Goal: Transaction & Acquisition: Purchase product/service

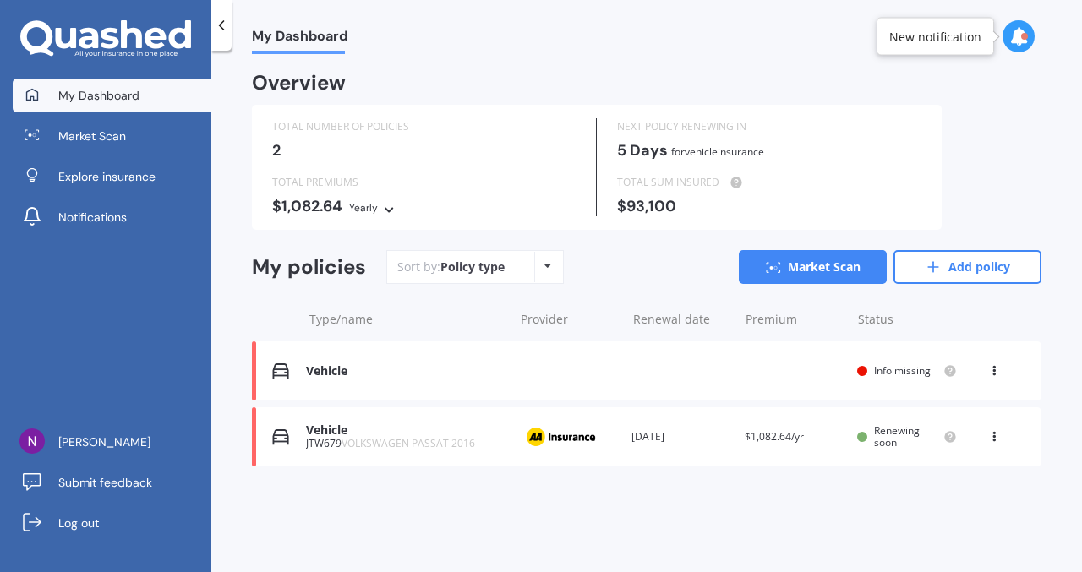
click at [614, 377] on div "Vehicle Renewal date Premium You are paying Yearly Status Info missing View opt…" at bounding box center [647, 371] width 790 height 59
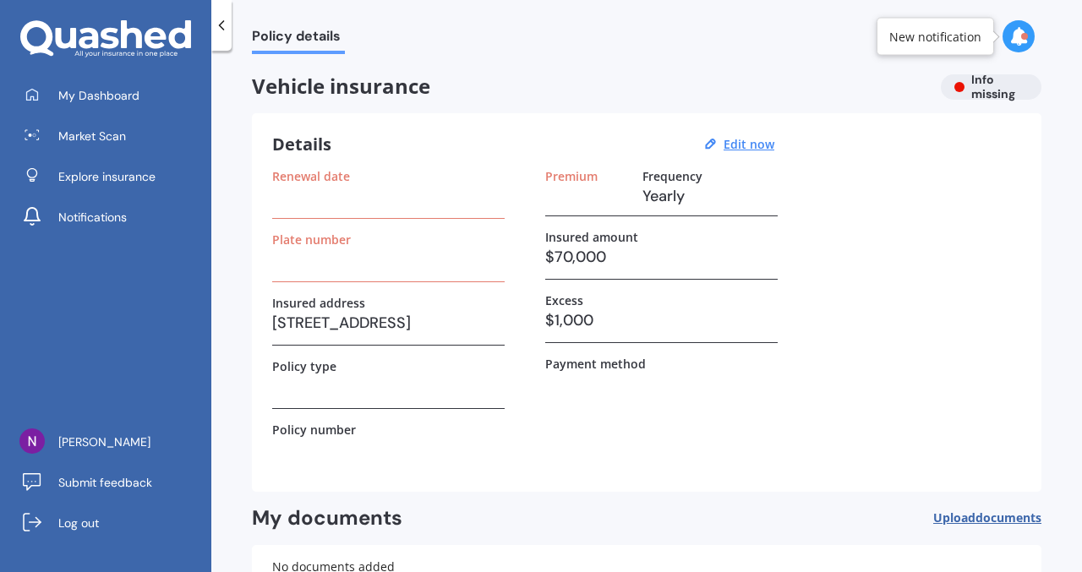
click at [414, 384] on h3 at bounding box center [388, 386] width 232 height 25
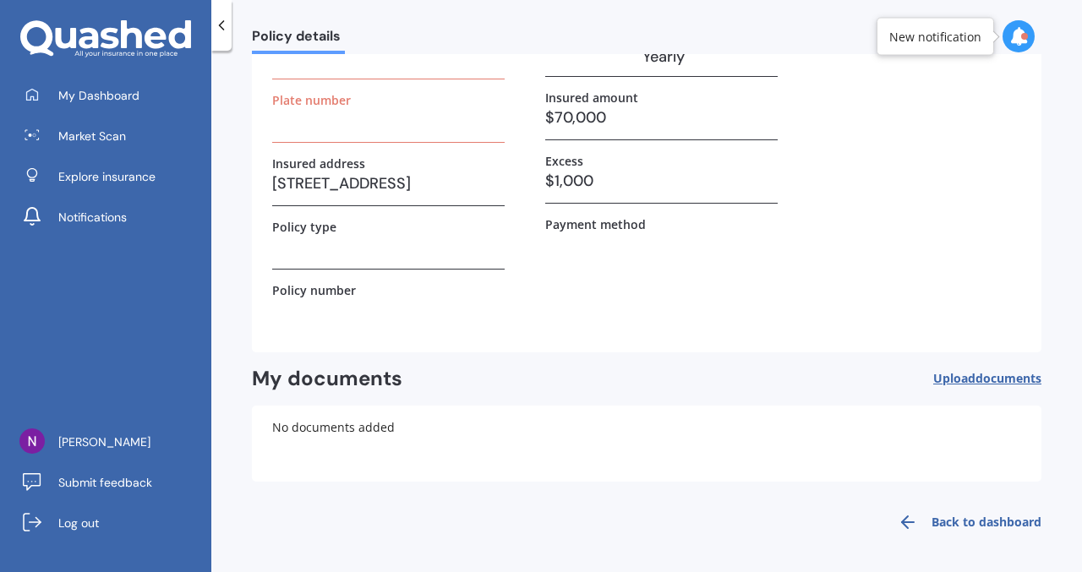
click at [321, 98] on label "Plate number" at bounding box center [311, 100] width 79 height 14
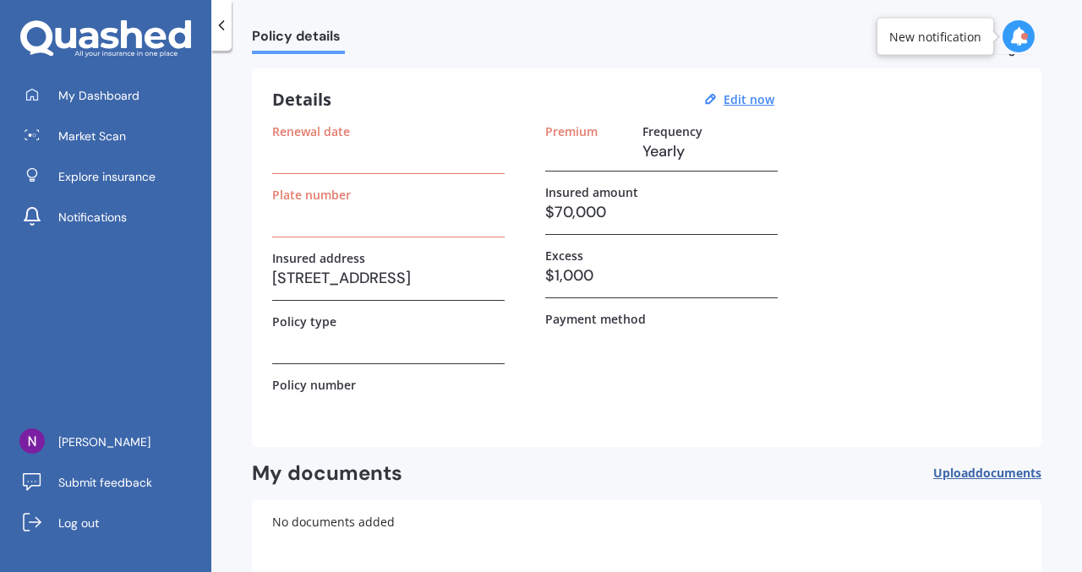
scroll to position [0, 0]
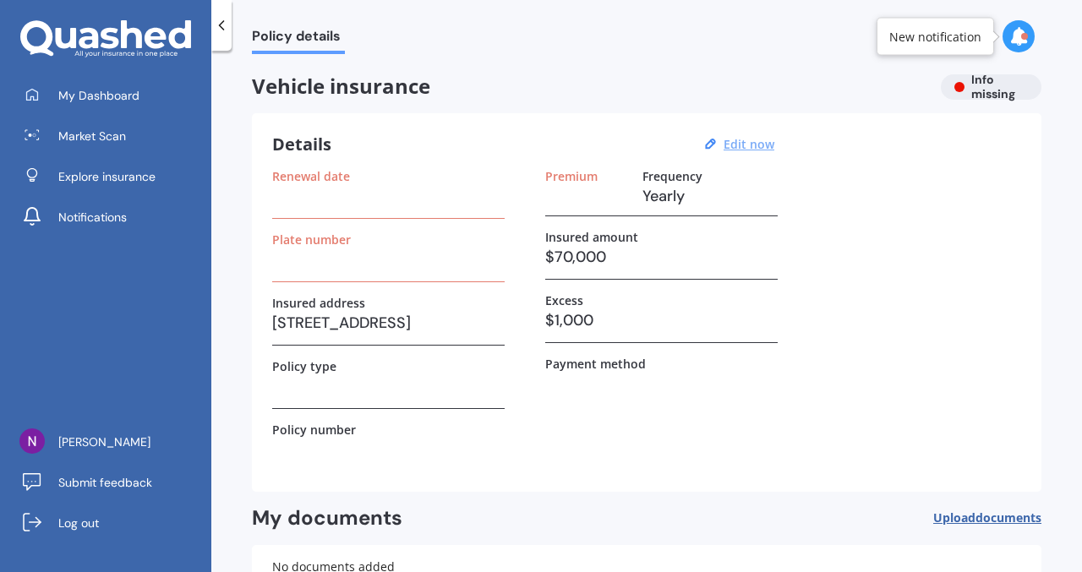
click at [760, 141] on u "Edit now" at bounding box center [749, 144] width 51 height 16
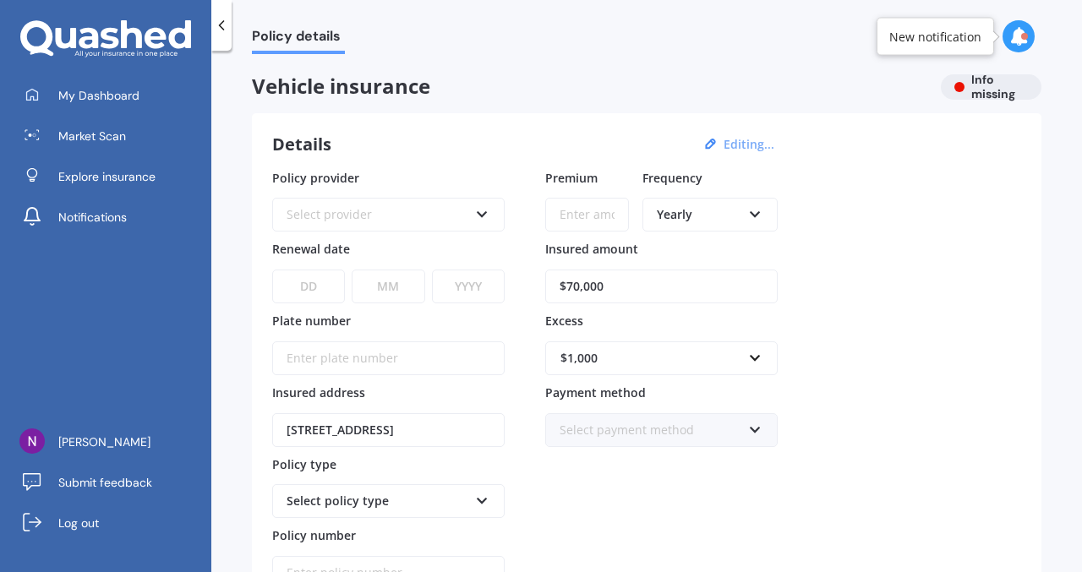
click at [393, 219] on div "Select provider" at bounding box center [378, 214] width 182 height 19
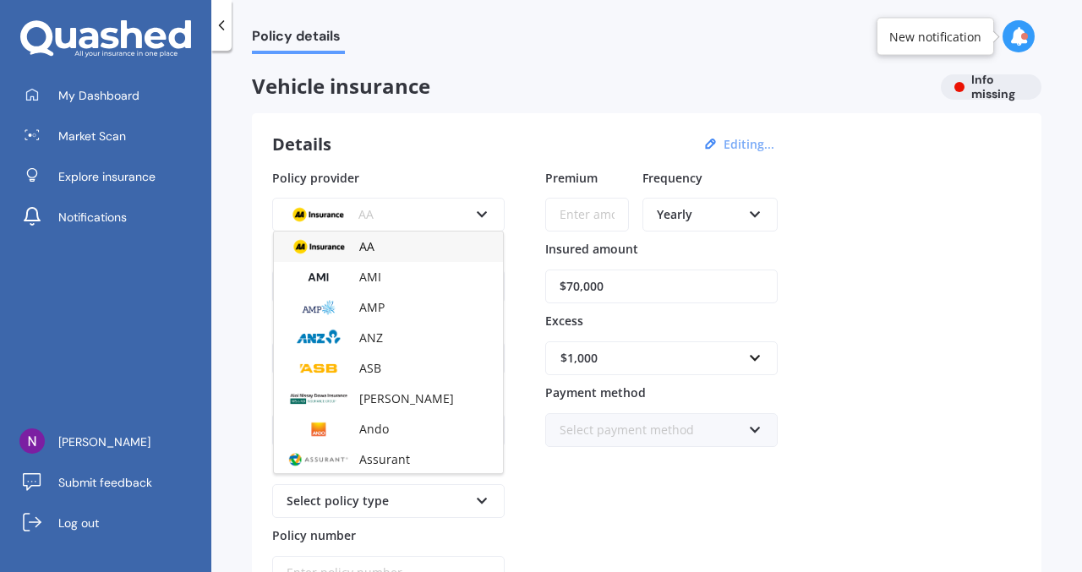
click at [397, 216] on div "AA" at bounding box center [378, 214] width 182 height 19
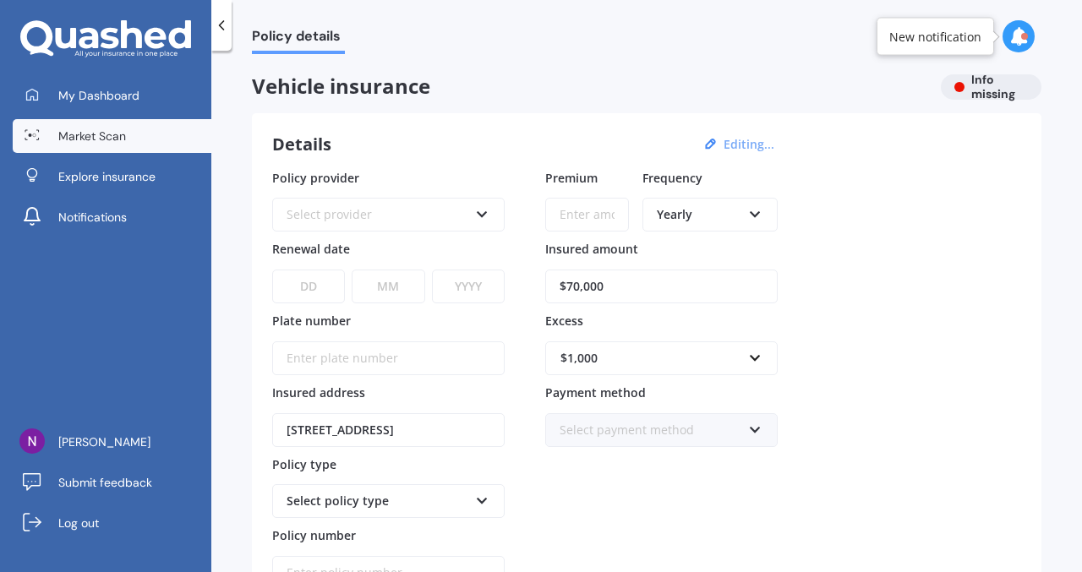
click at [116, 131] on span "Market Scan" at bounding box center [92, 136] width 68 height 17
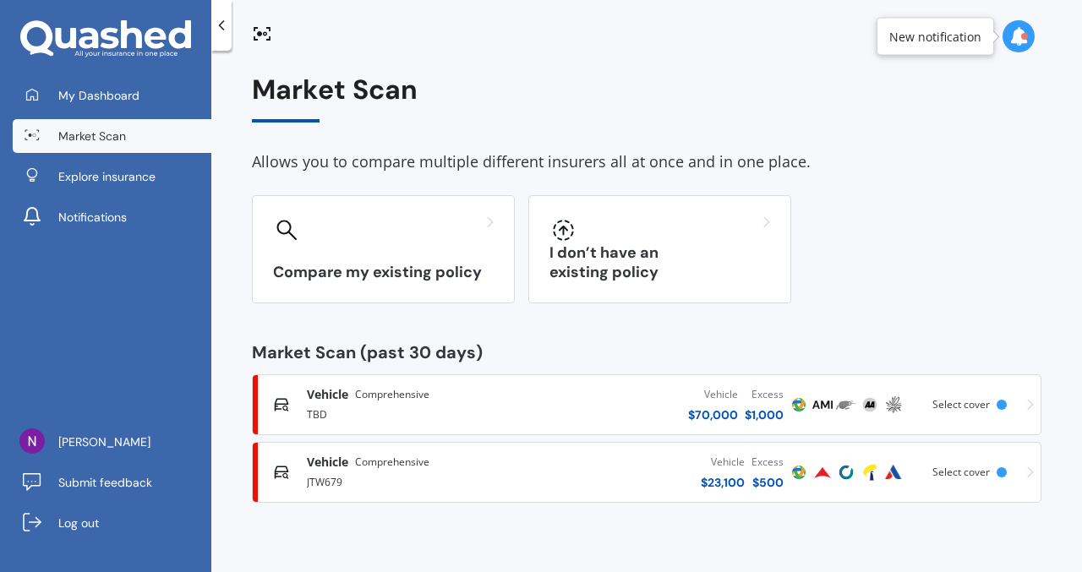
click at [402, 400] on span "Comprehensive" at bounding box center [392, 394] width 74 height 17
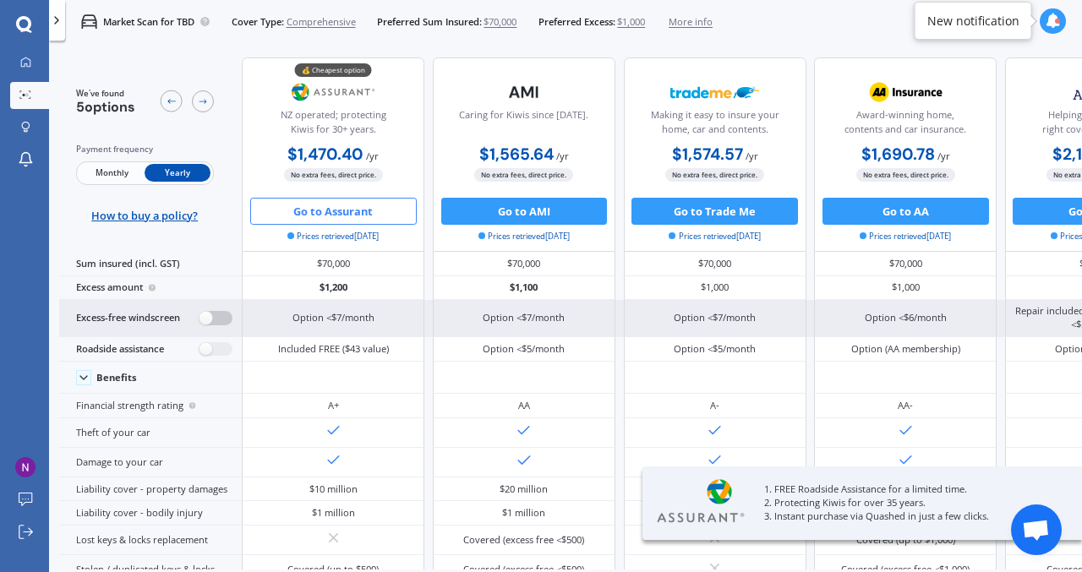
click at [224, 316] on label at bounding box center [216, 318] width 33 height 14
radio input "true"
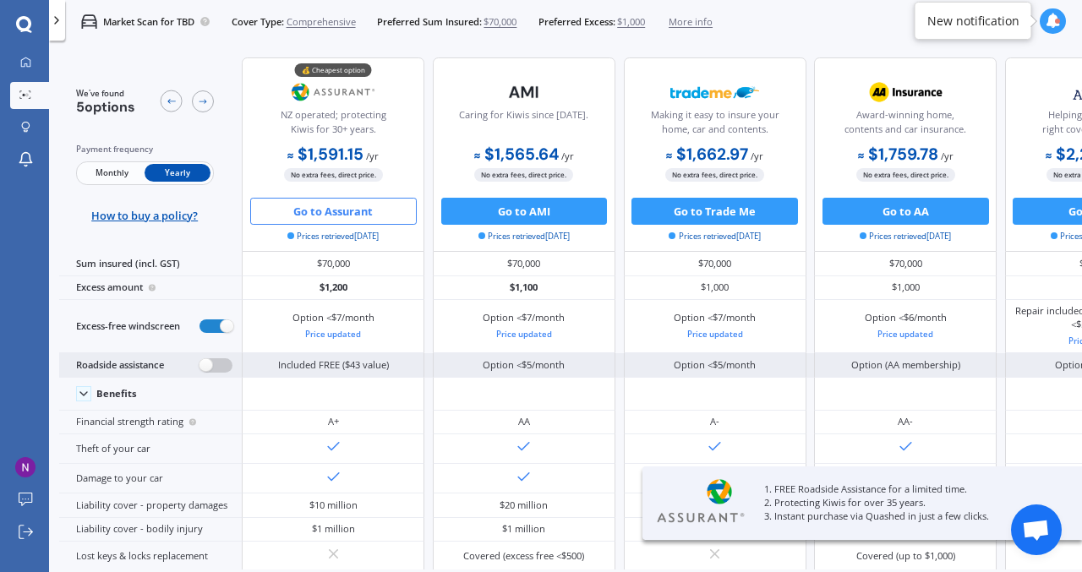
click at [221, 364] on label at bounding box center [216, 365] width 33 height 14
radio input "true"
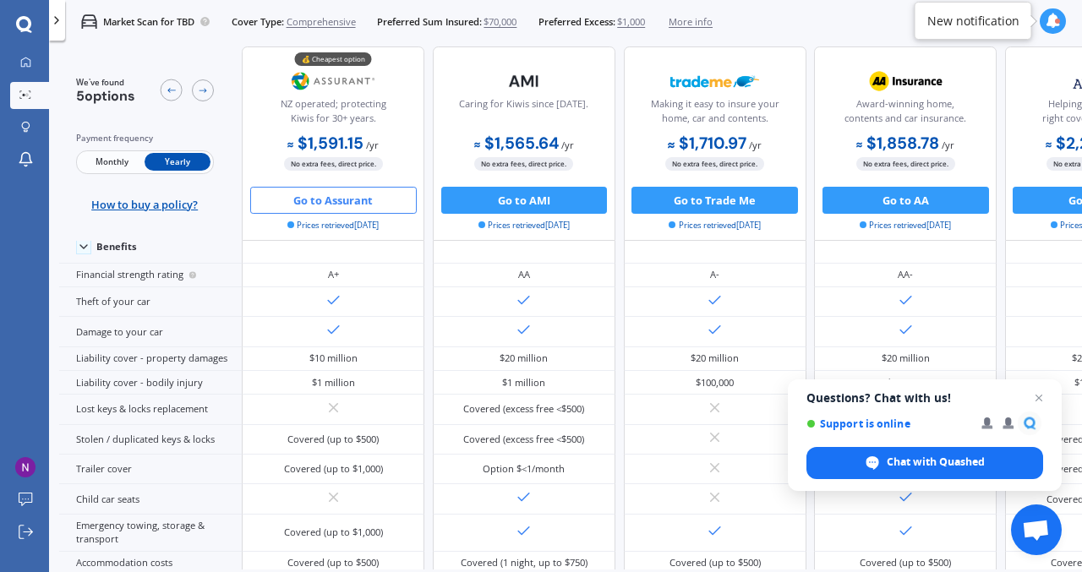
scroll to position [258, 0]
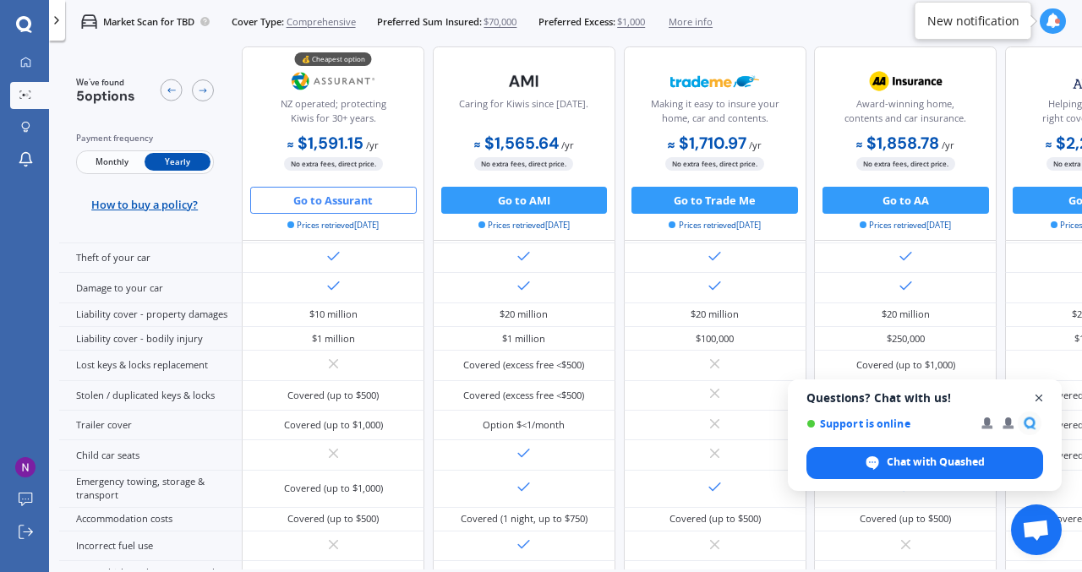
click at [1038, 400] on span "Close chat" at bounding box center [1039, 398] width 21 height 21
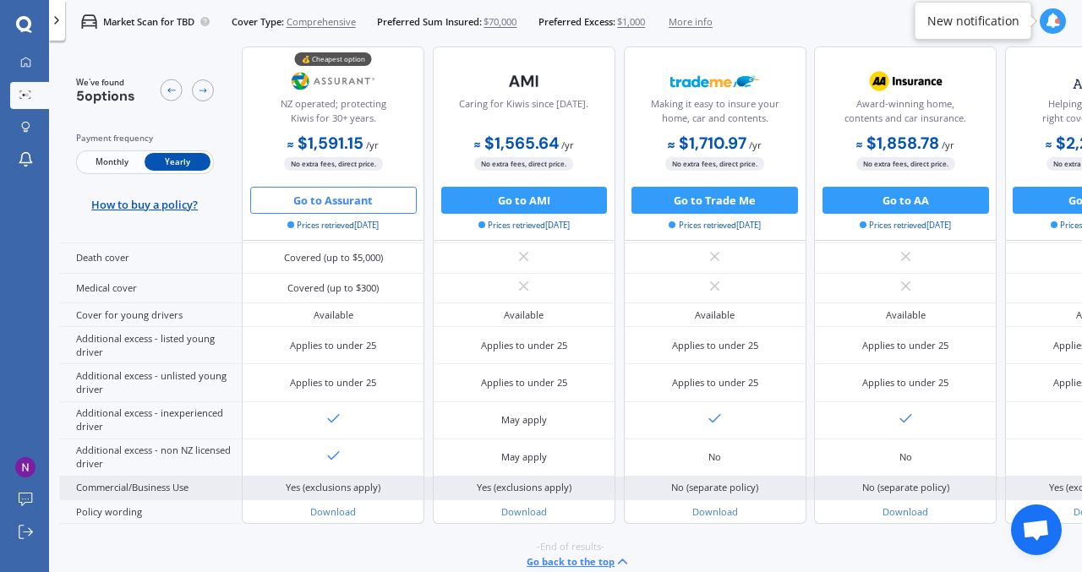
scroll to position [858, 0]
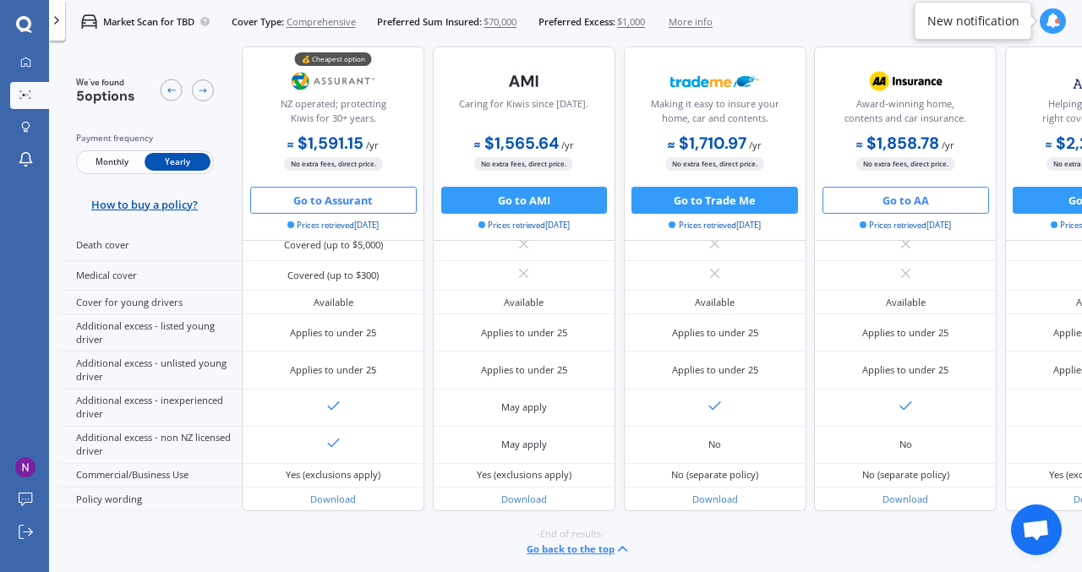
click at [921, 208] on button "Go to AA" at bounding box center [906, 200] width 167 height 27
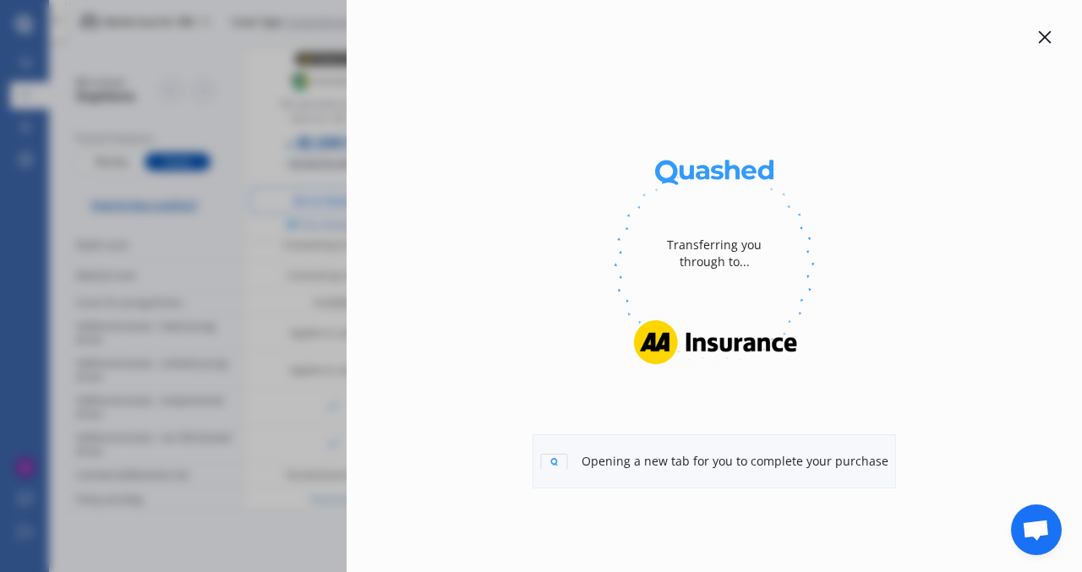
click at [1047, 39] on icon at bounding box center [1045, 37] width 13 height 13
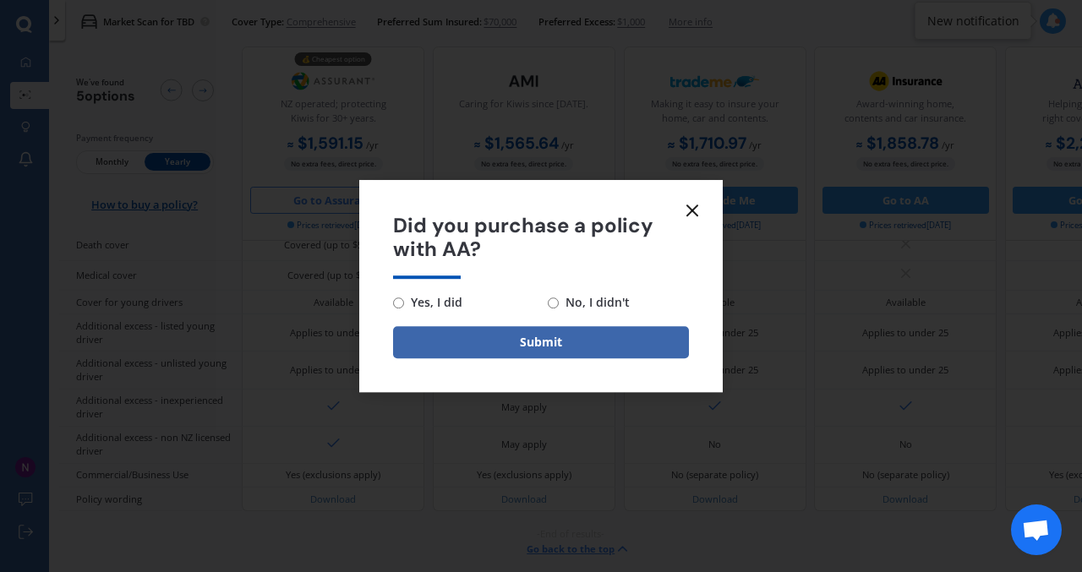
click at [590, 303] on span "No, I didn't" at bounding box center [594, 302] width 71 height 20
click at [559, 303] on input "No, I didn't" at bounding box center [553, 303] width 11 height 11
radio input "true"
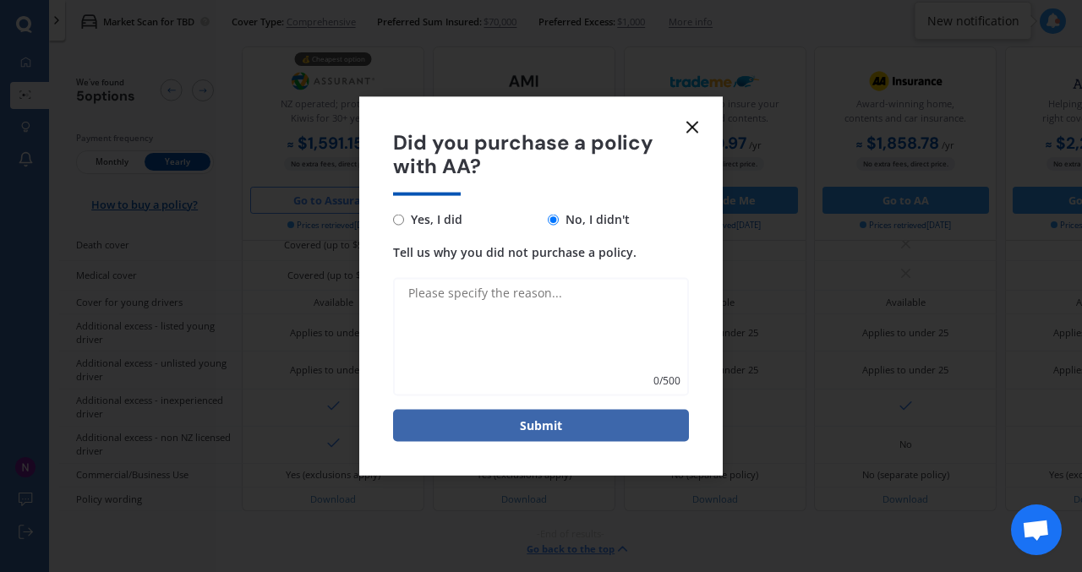
click at [690, 129] on line at bounding box center [692, 127] width 10 height 10
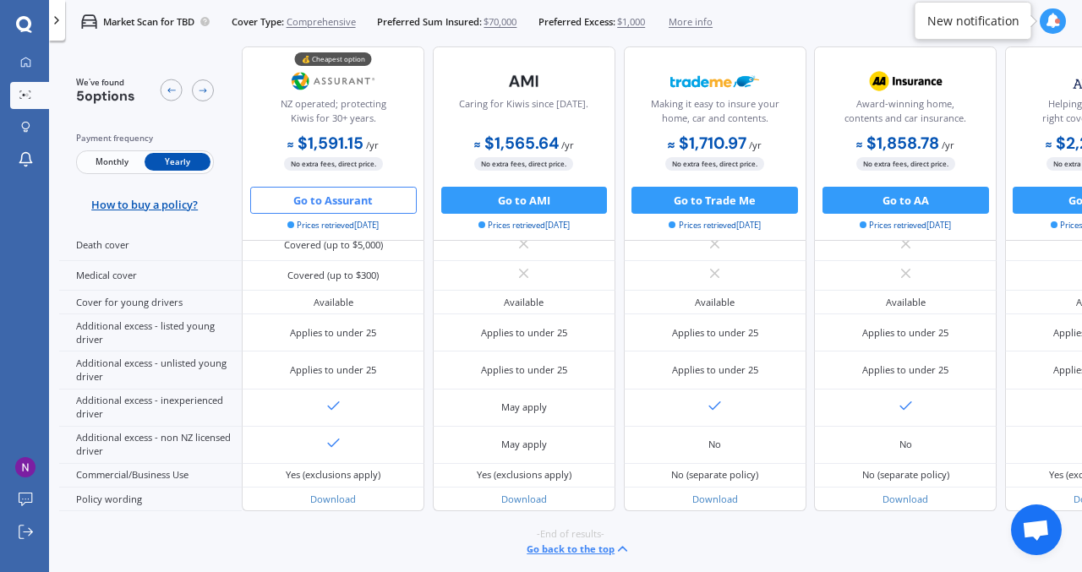
click at [123, 166] on span "Monthly" at bounding box center [112, 163] width 66 height 18
click at [336, 205] on button "Go to Assurant" at bounding box center [333, 200] width 167 height 27
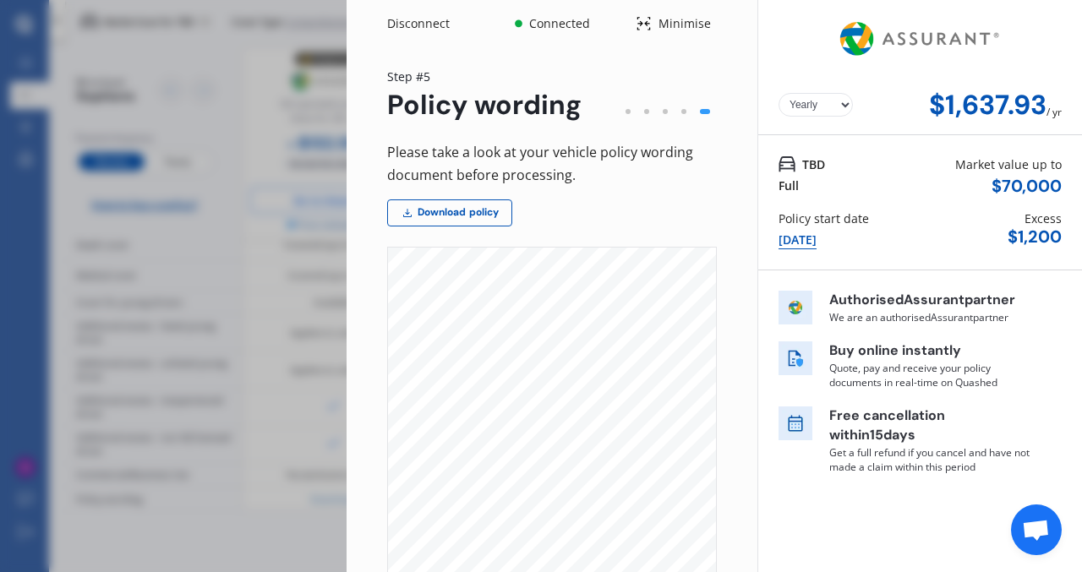
click at [238, 107] on div "Disconnect Connected Minimise Yearly Monthly $1,637.93 / yr Step # 5 Policy wor…" at bounding box center [541, 286] width 1082 height 572
click at [826, 101] on select "Yearly Monthly" at bounding box center [816, 105] width 74 height 24
select select "Monthly"
click at [779, 93] on select "Yearly Monthly" at bounding box center [816, 105] width 74 height 24
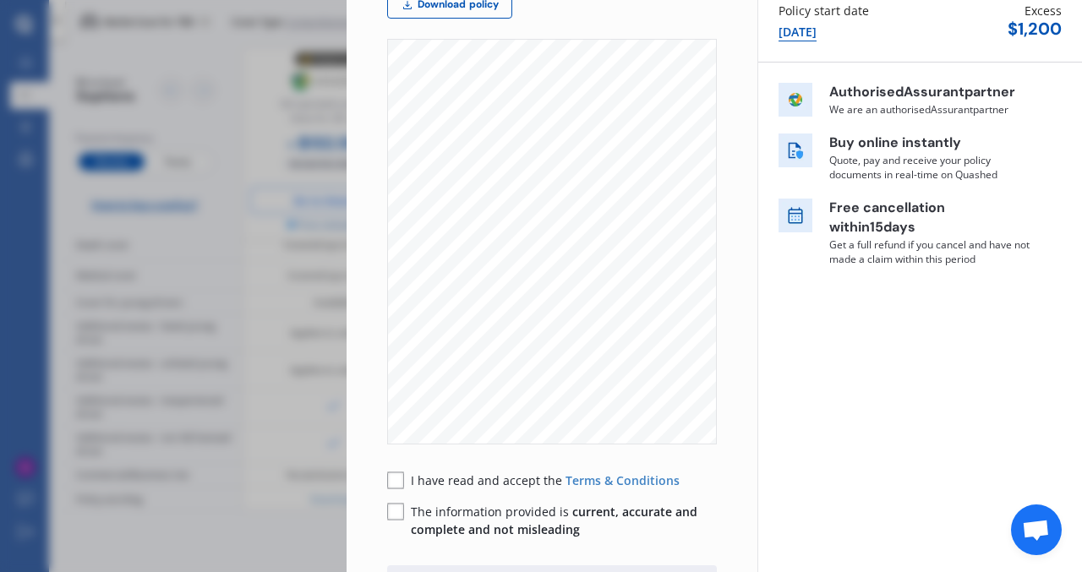
scroll to position [323, 0]
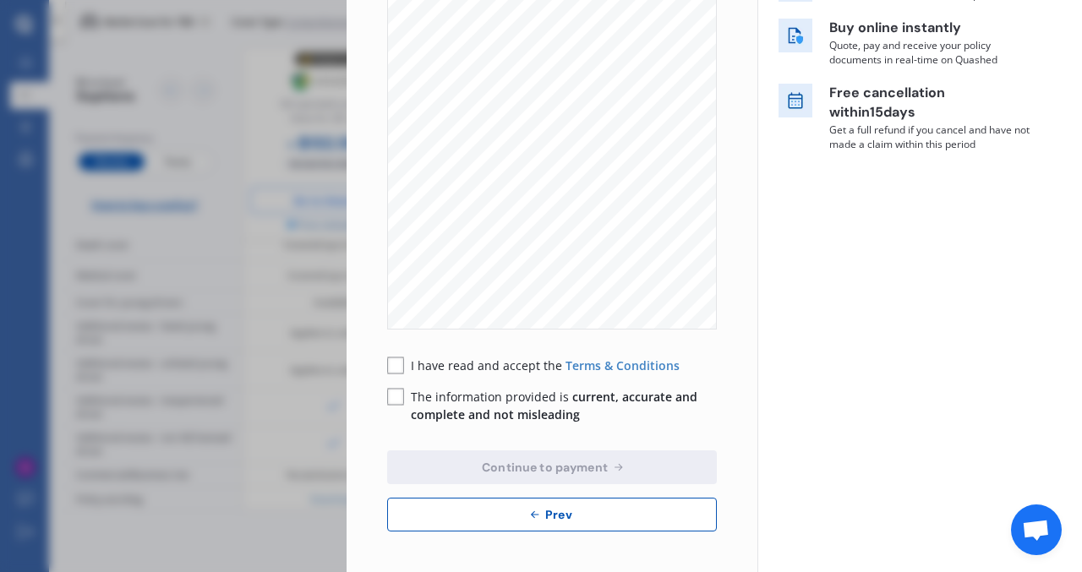
click at [393, 364] on rect at bounding box center [395, 366] width 17 height 17
click at [408, 398] on div "The information provided is current, accurate and complete and not misleading" at bounding box center [552, 406] width 330 height 36
click at [391, 398] on rect at bounding box center [395, 397] width 17 height 17
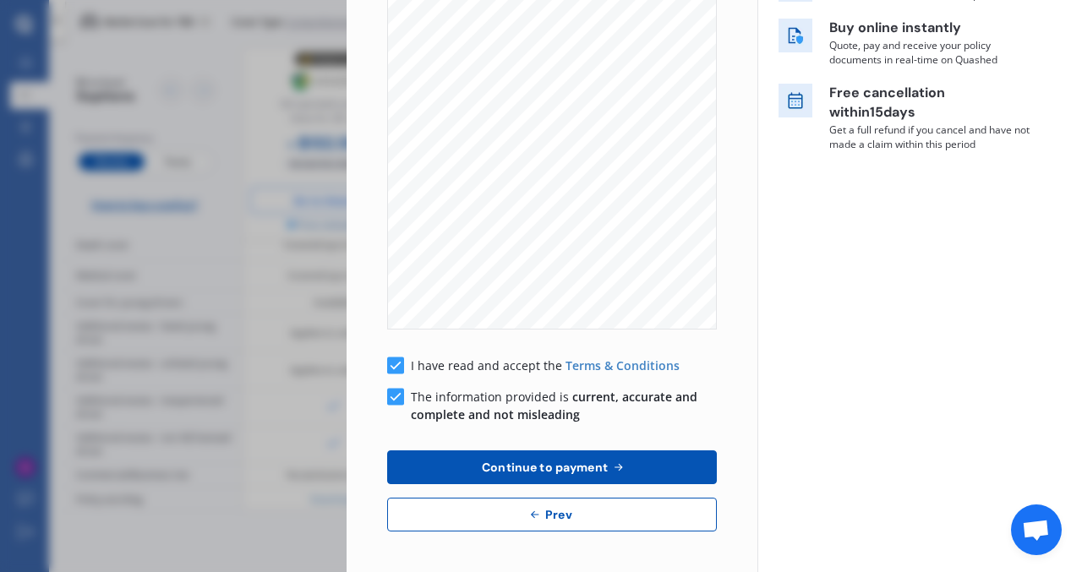
click at [586, 465] on span "Continue to payment" at bounding box center [544, 468] width 133 height 14
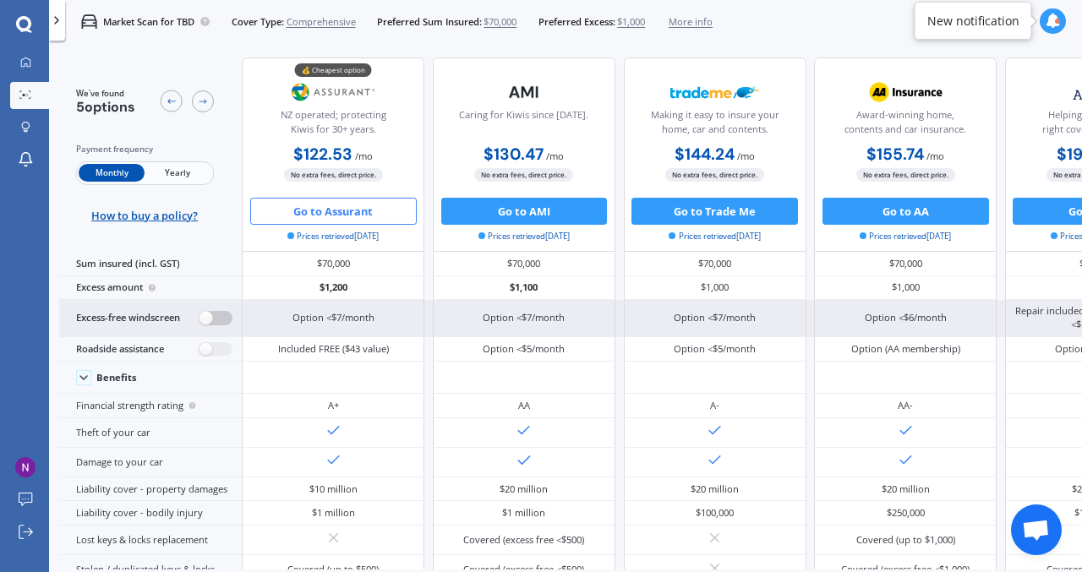
click at [217, 315] on label at bounding box center [216, 318] width 33 height 14
radio input "true"
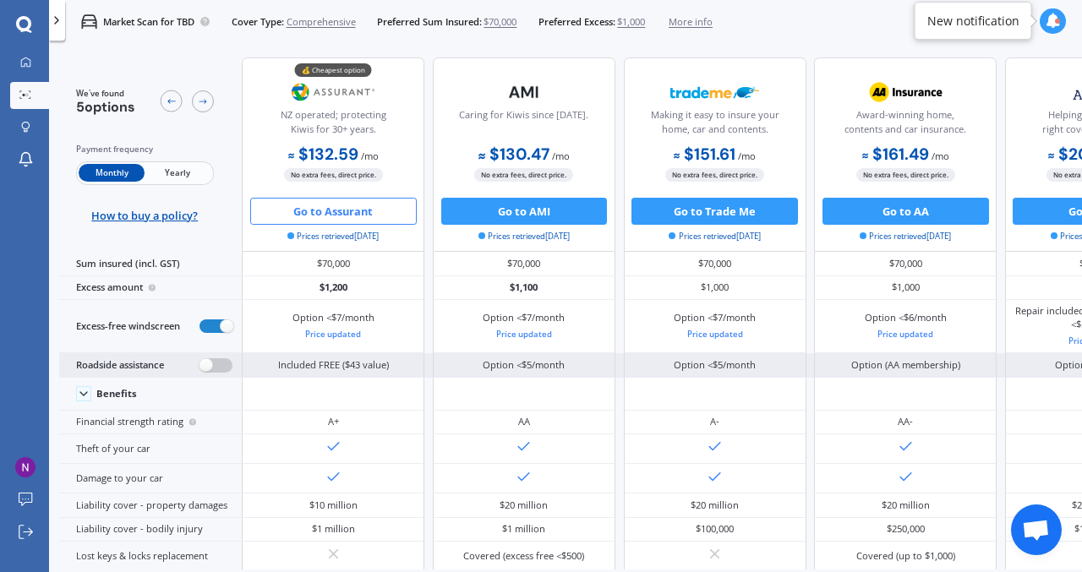
click at [222, 360] on label at bounding box center [216, 365] width 33 height 14
radio input "true"
